Goal: Task Accomplishment & Management: Complete application form

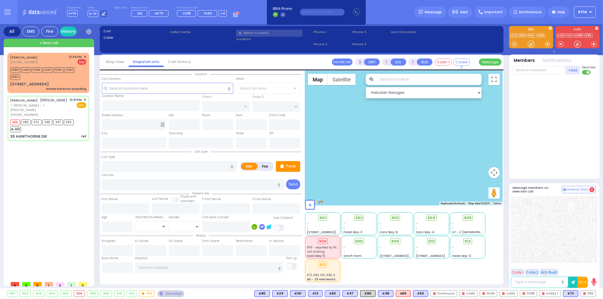
type input "6"
select select
type input "Fell"
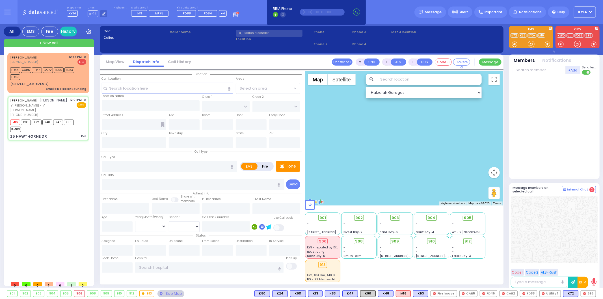
radio input "true"
type input "[PERSON_NAME]"
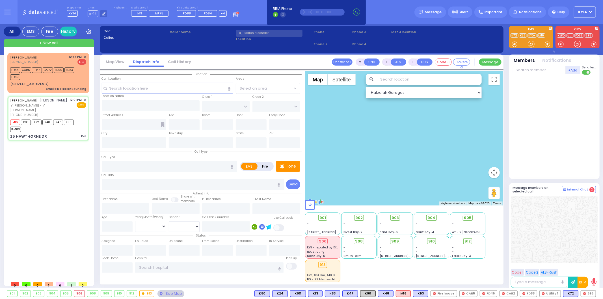
type input "52"
select select "Year"
select select "[DEMOGRAPHIC_DATA]"
type input "12:01"
type input "12:03"
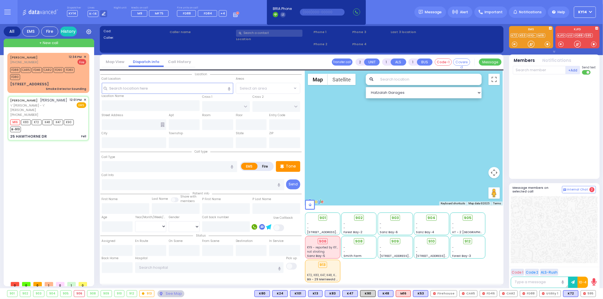
type input "12:04"
type input "12:48"
type input "BRIARWAY ST"
type input "STRAWBERRY DR"
type input "25 HAWTHORNE DR"
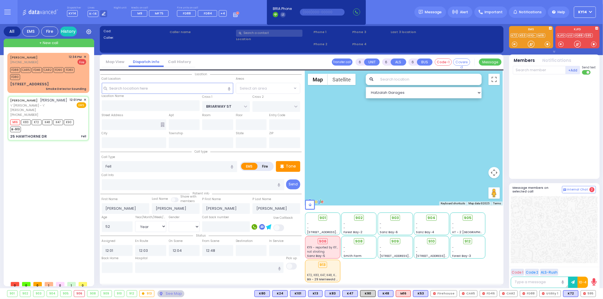
type input "Monroe"
type input "[US_STATE]"
type input "10950"
select select "Hatzalah Garages"
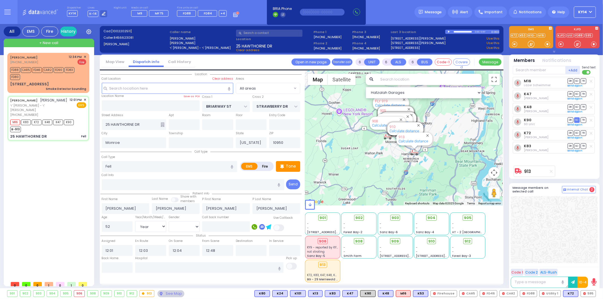
select select
radio input "true"
select select "Year"
select select "[DEMOGRAPHIC_DATA]"
select select "Hatzalah Garages"
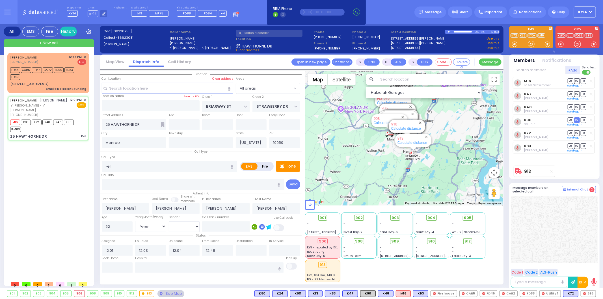
select select
radio input "true"
select select "Year"
select select "[DEMOGRAPHIC_DATA]"
select select "Hatzalah Garages"
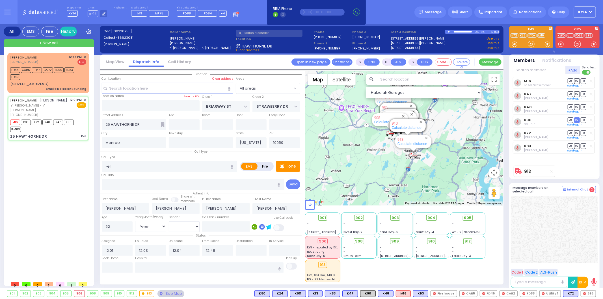
select select
radio input "true"
select select "Year"
select select "[DEMOGRAPHIC_DATA]"
select select "Hatzalah Garages"
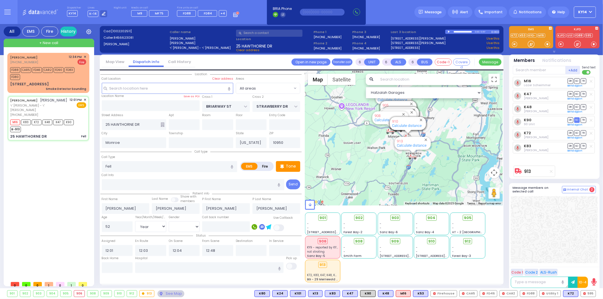
select select
radio input "true"
select select "Year"
select select "[DEMOGRAPHIC_DATA]"
select select "Hatzalah Garages"
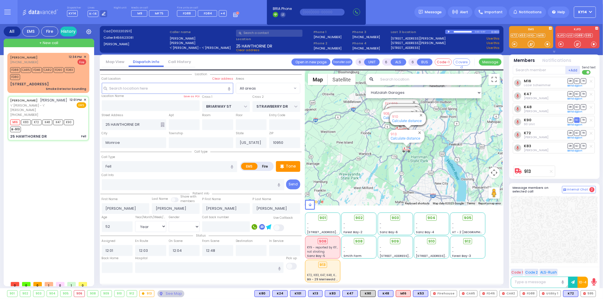
select select
radio input "true"
select select "Year"
select select "[DEMOGRAPHIC_DATA]"
select select "Hatzalah Garages"
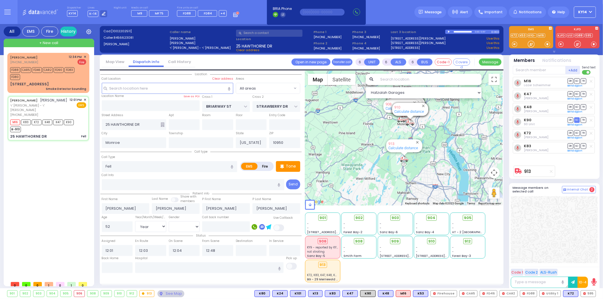
select select
radio input "true"
select select "Year"
select select "[DEMOGRAPHIC_DATA]"
select select "Hatzalah Garages"
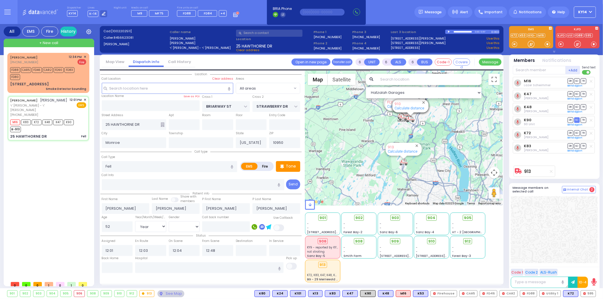
select select
radio input "true"
select select "Year"
select select "[DEMOGRAPHIC_DATA]"
select select "Hatzalah Garages"
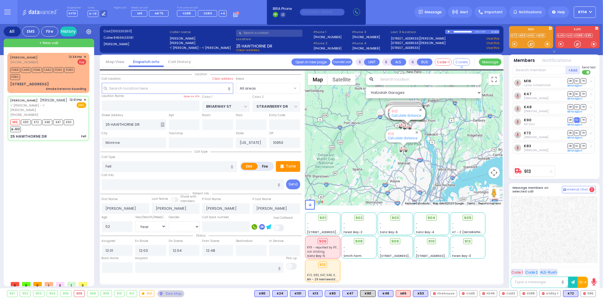
select select
radio input "true"
select select "Year"
select select "[DEMOGRAPHIC_DATA]"
select select "Hatzalah Garages"
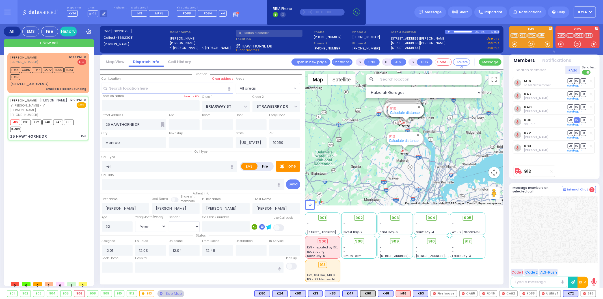
select select
radio input "true"
select select "Year"
select select "[DEMOGRAPHIC_DATA]"
select select "Hatzalah Garages"
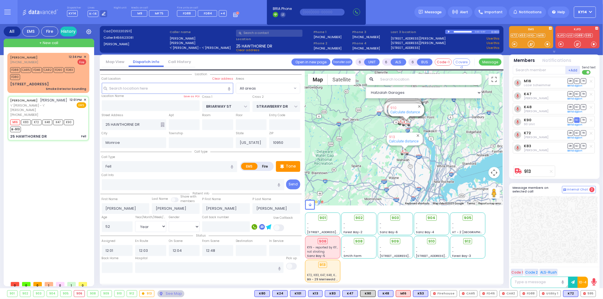
select select
radio input "true"
select select "Year"
select select "[DEMOGRAPHIC_DATA]"
select select "Hatzalah Garages"
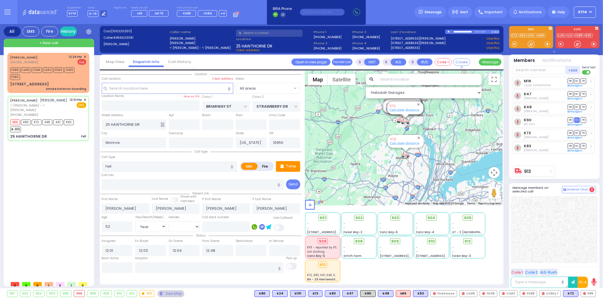
select select
radio input "true"
select select "Year"
select select "[DEMOGRAPHIC_DATA]"
select select "Hatzalah Garages"
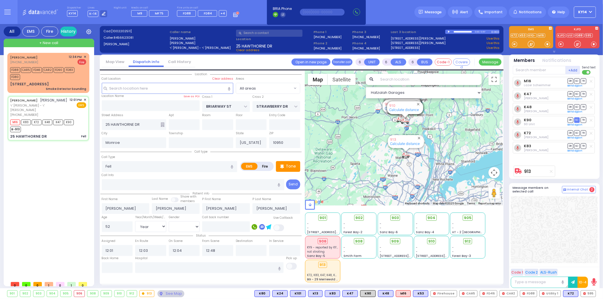
select select
radio input "true"
select select "Year"
select select "[DEMOGRAPHIC_DATA]"
select select "Hatzalah Garages"
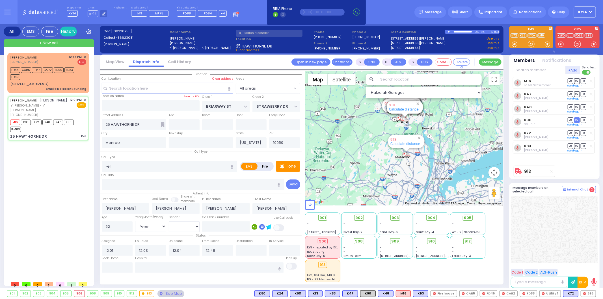
select select
radio input "true"
select select "Year"
select select "[DEMOGRAPHIC_DATA]"
select select "Hatzalah Garages"
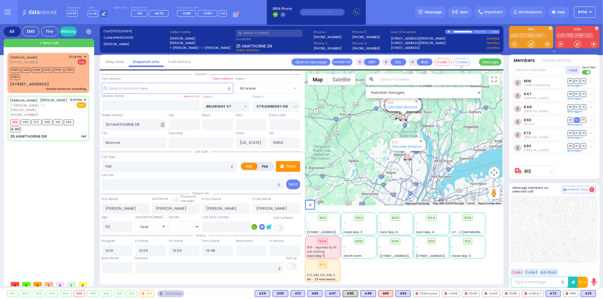
select select
radio input "true"
select select "Year"
select select "[DEMOGRAPHIC_DATA]"
select select "Hatzalah Garages"
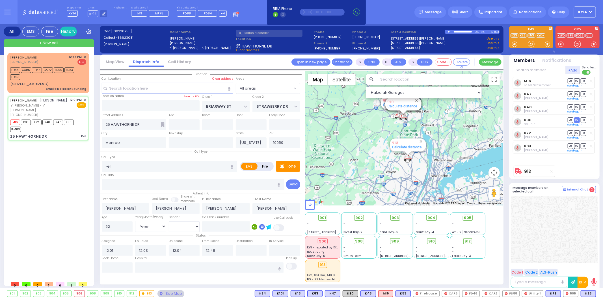
select select
radio input "true"
select select "Year"
select select "[DEMOGRAPHIC_DATA]"
select select "Hatzalah Garages"
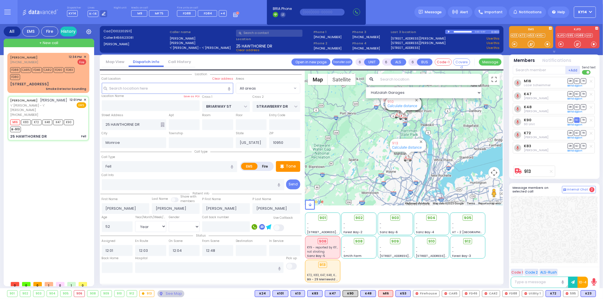
select select
radio input "true"
select select "Year"
select select "[DEMOGRAPHIC_DATA]"
select select "Hatzalah Garages"
